Goal: Information Seeking & Learning: Learn about a topic

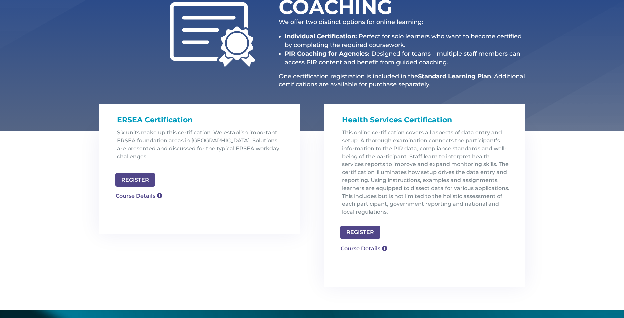
scroll to position [125, 0]
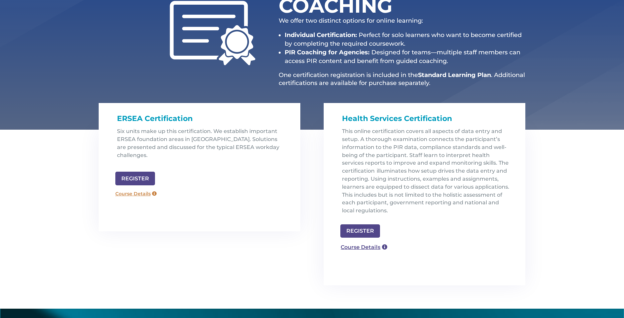
click at [134, 189] on link "Course Details" at bounding box center [136, 194] width 48 height 11
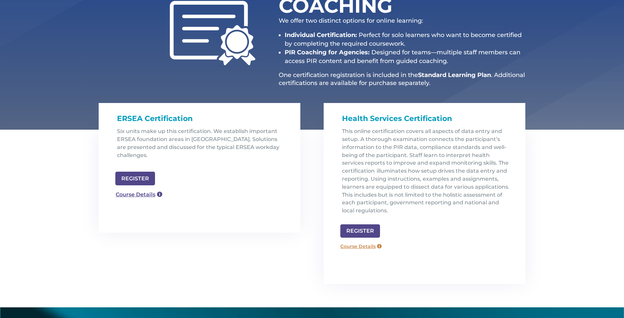
click at [371, 246] on link "Course Details" at bounding box center [361, 246] width 48 height 11
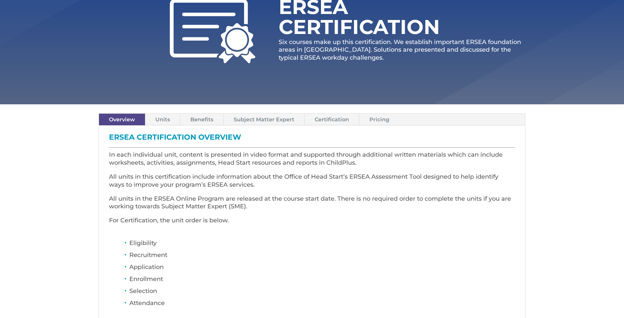
scroll to position [107, 0]
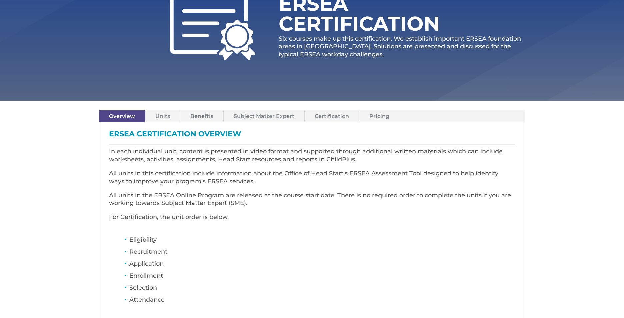
click at [378, 115] on link "Pricing" at bounding box center [380, 116] width 40 height 12
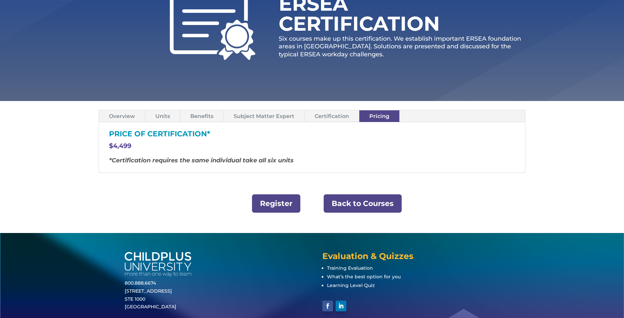
click at [118, 114] on link "Overview" at bounding box center [122, 116] width 46 height 12
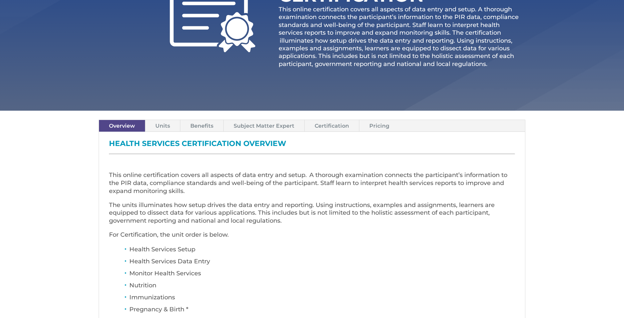
scroll to position [133, 0]
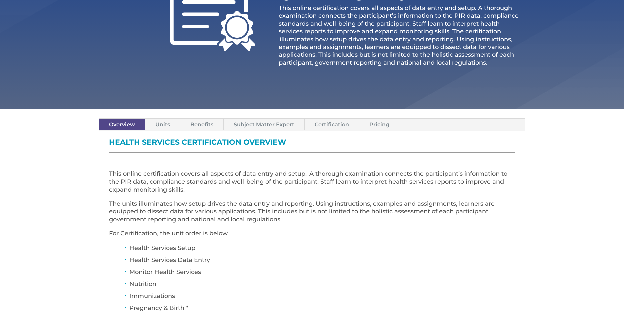
click at [376, 124] on link "Pricing" at bounding box center [380, 125] width 40 height 12
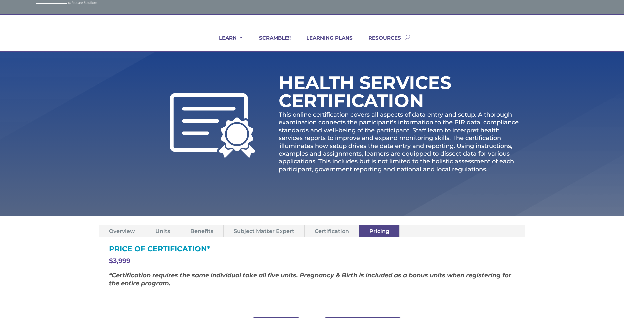
scroll to position [0, 0]
